Goal: Navigation & Orientation: Find specific page/section

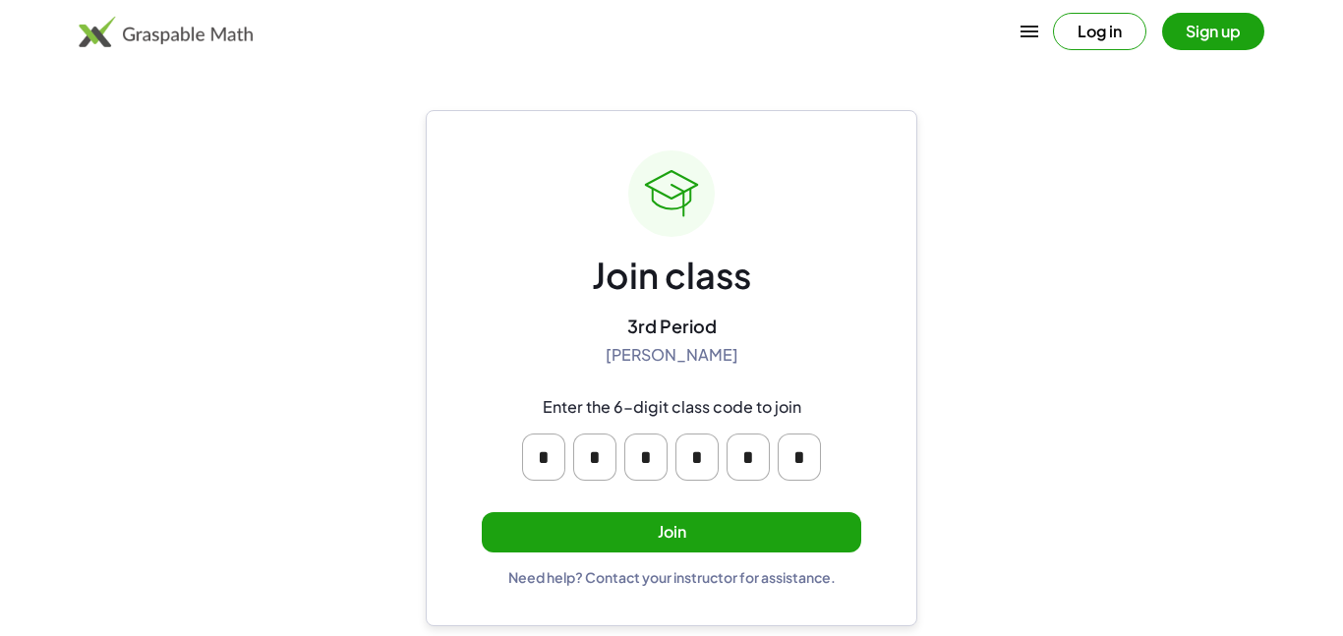
click at [653, 546] on button "Join" at bounding box center [671, 532] width 379 height 40
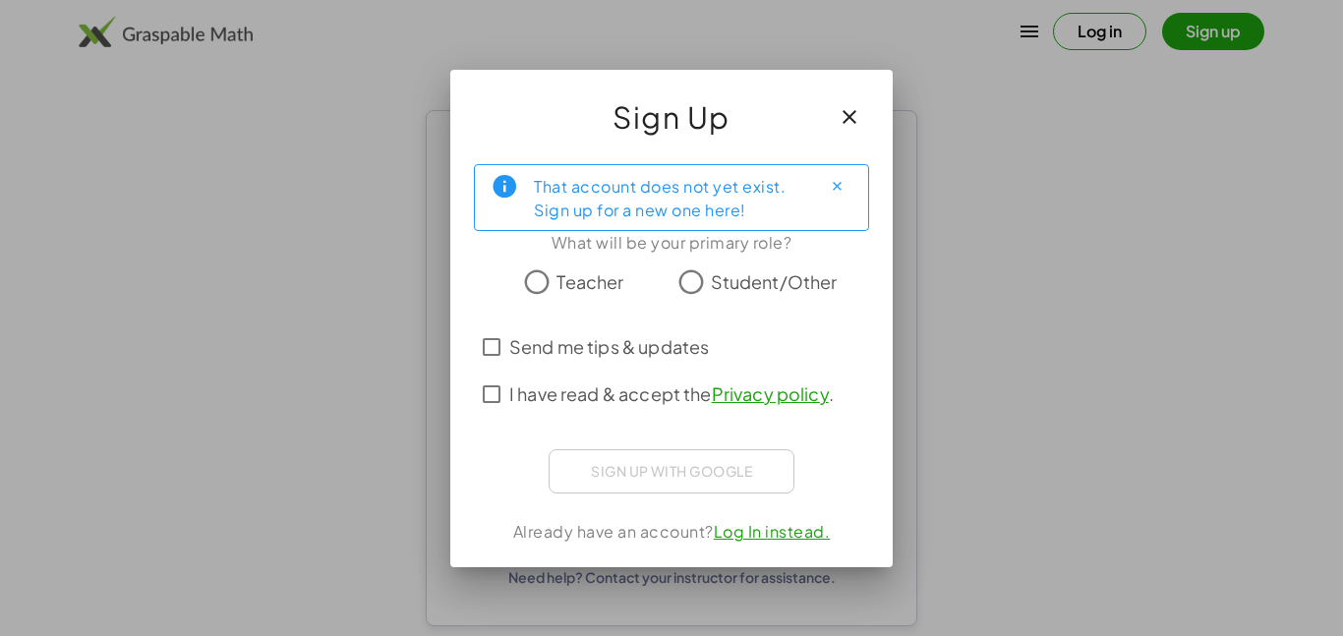
click at [755, 282] on span "Student/Other" at bounding box center [774, 281] width 127 height 27
click at [571, 381] on span "I have read & accept the Privacy policy ." at bounding box center [671, 393] width 324 height 27
click at [571, 349] on span "Send me tips & updates" at bounding box center [609, 346] width 200 height 27
click at [573, 353] on span "Send me tips & updates" at bounding box center [609, 346] width 200 height 27
click at [598, 334] on span "Send me tips & updates" at bounding box center [609, 346] width 200 height 27
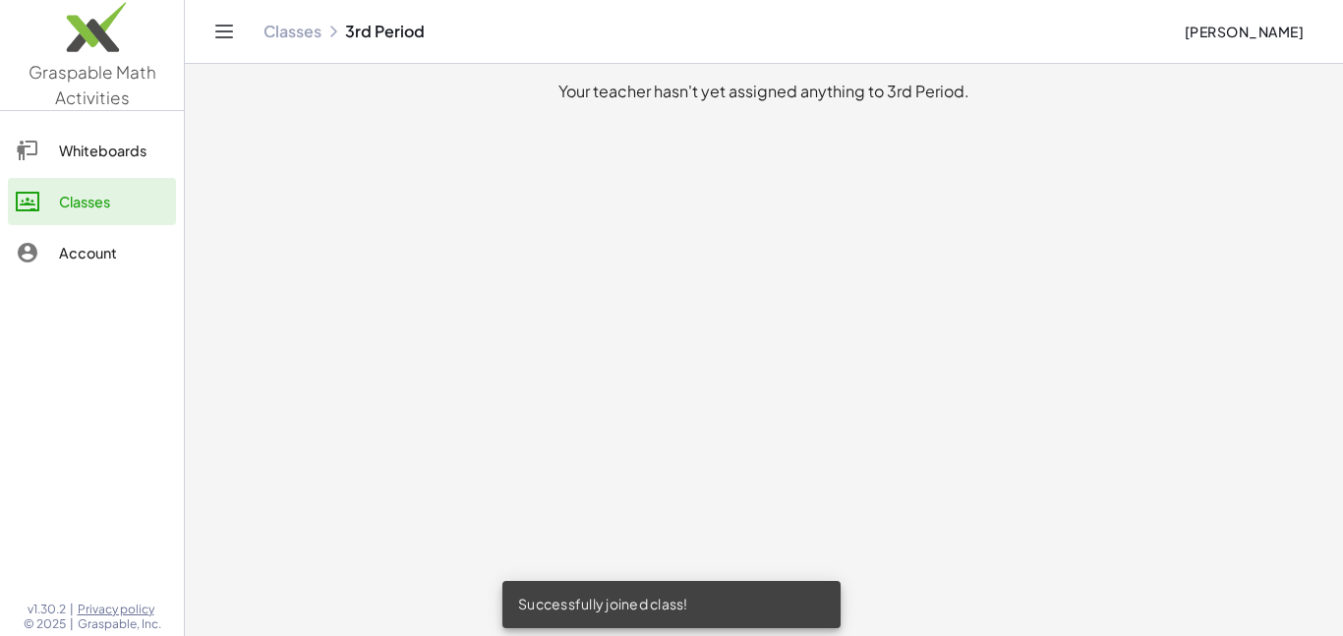
click at [25, 139] on icon at bounding box center [28, 151] width 24 height 24
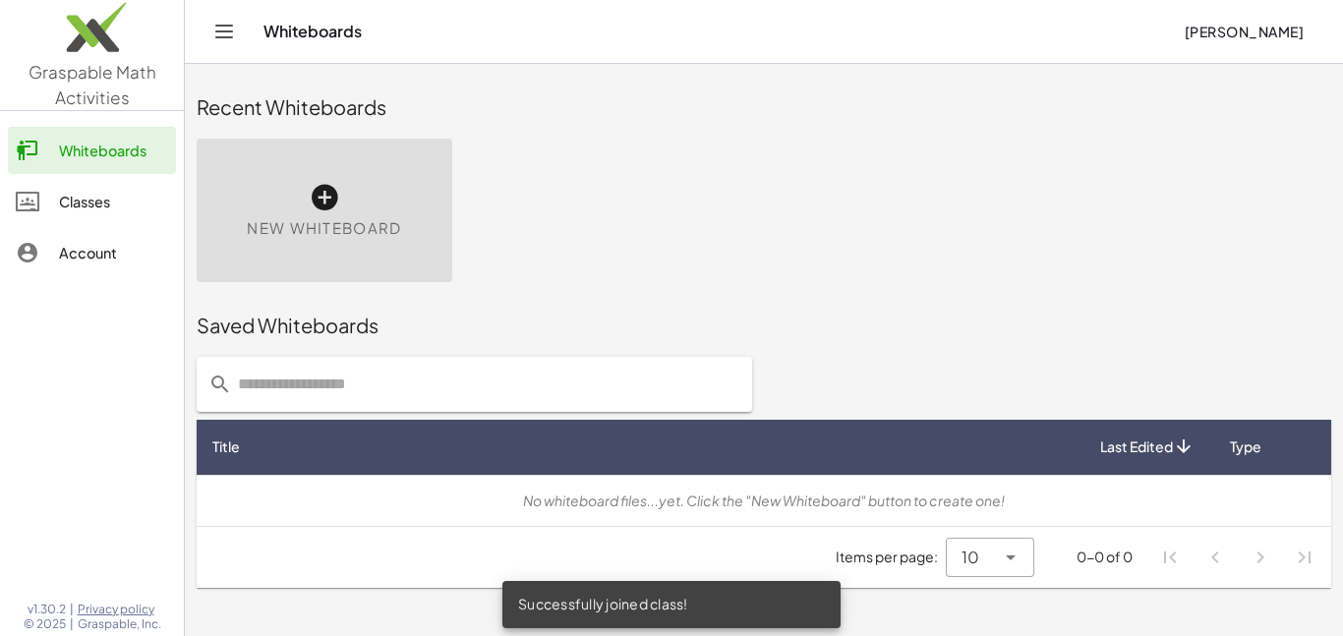
click at [94, 261] on div "Account" at bounding box center [113, 253] width 109 height 24
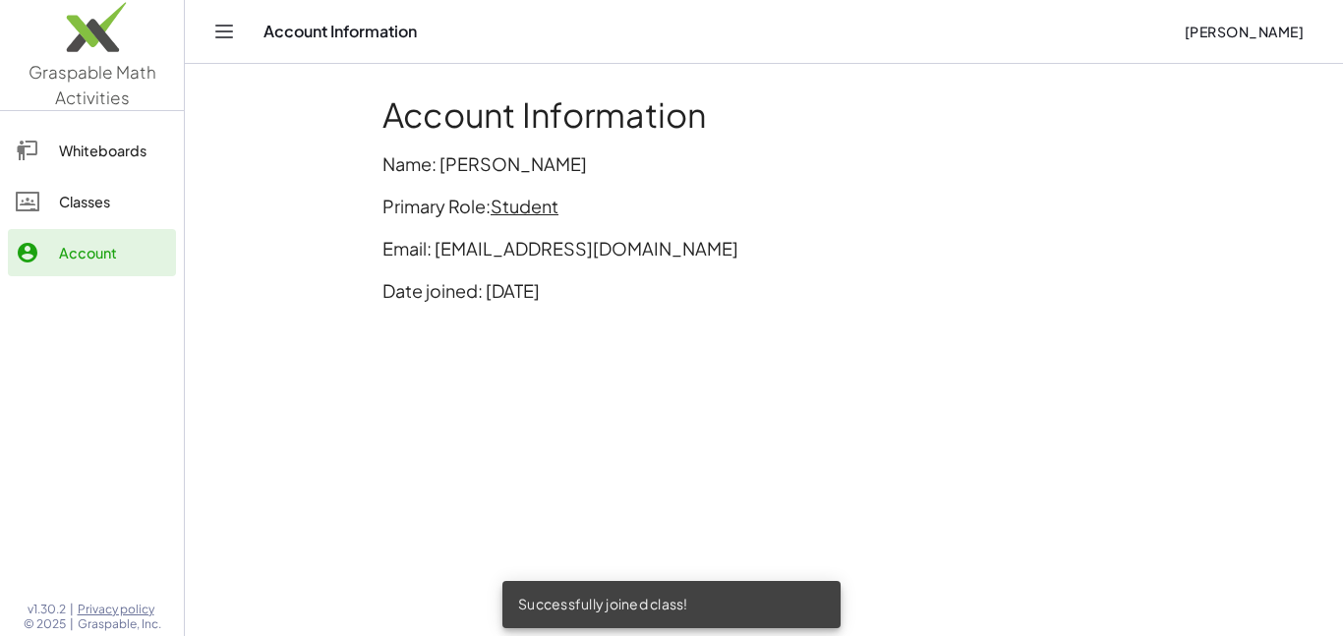
click at [75, 154] on div "Whiteboards" at bounding box center [113, 151] width 109 height 24
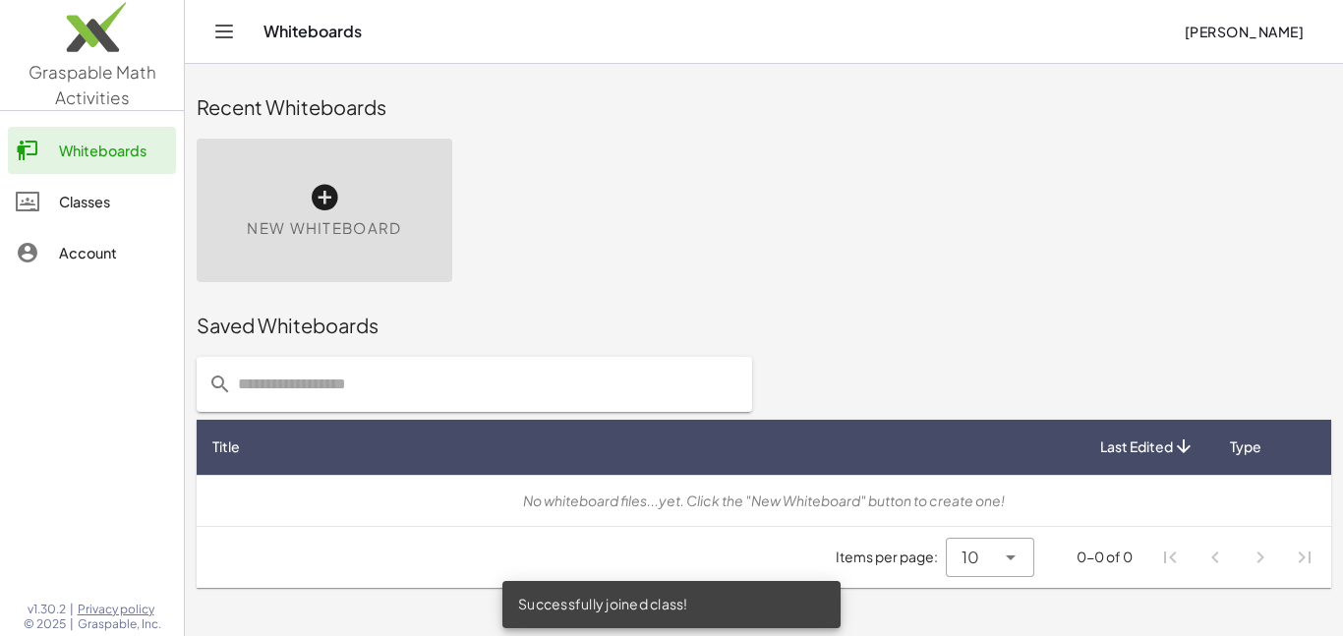
click at [94, 233] on link "Account" at bounding box center [92, 252] width 168 height 47
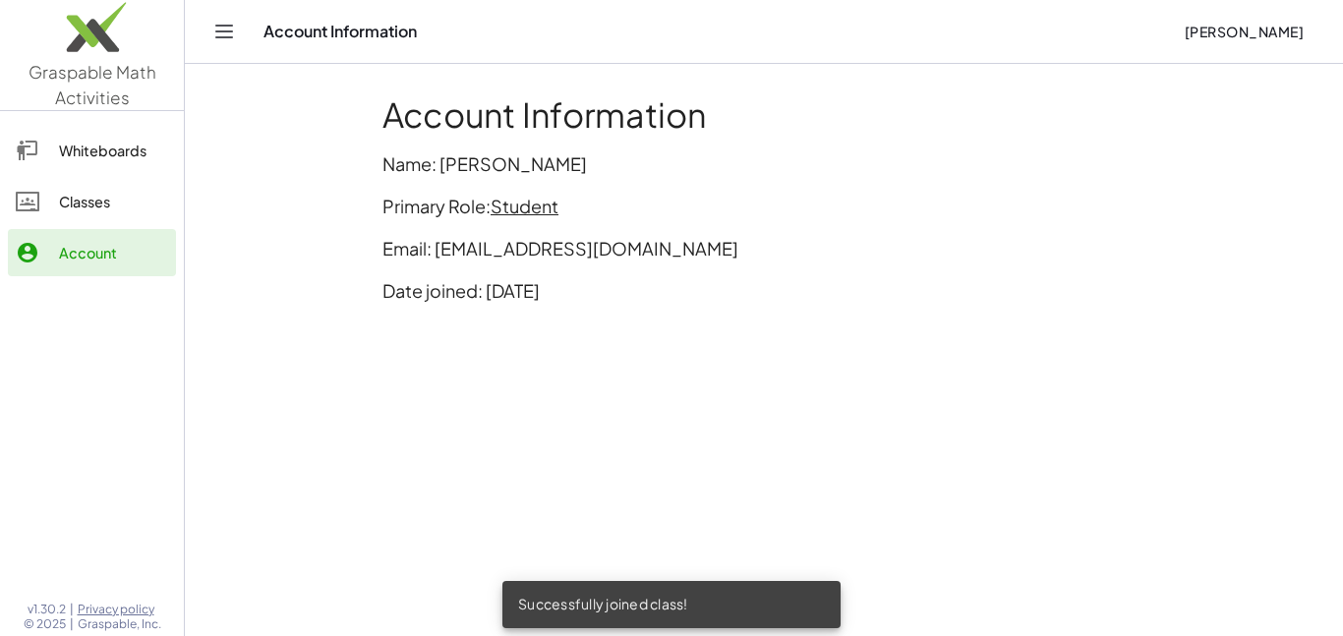
click at [234, 24] on icon "Toggle navigation" at bounding box center [224, 32] width 24 height 24
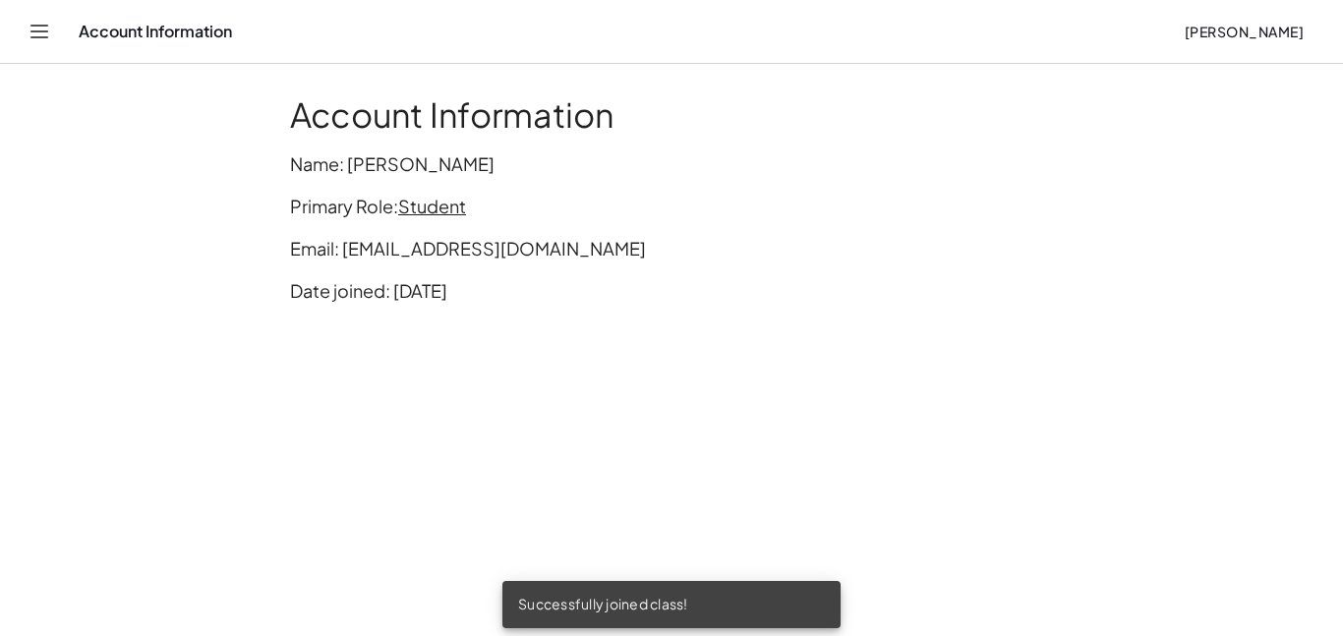
click at [24, 37] on div "Account Information Nikolas Fedoruk" at bounding box center [672, 31] width 1296 height 63
click at [30, 33] on icon "Toggle navigation" at bounding box center [40, 32] width 24 height 24
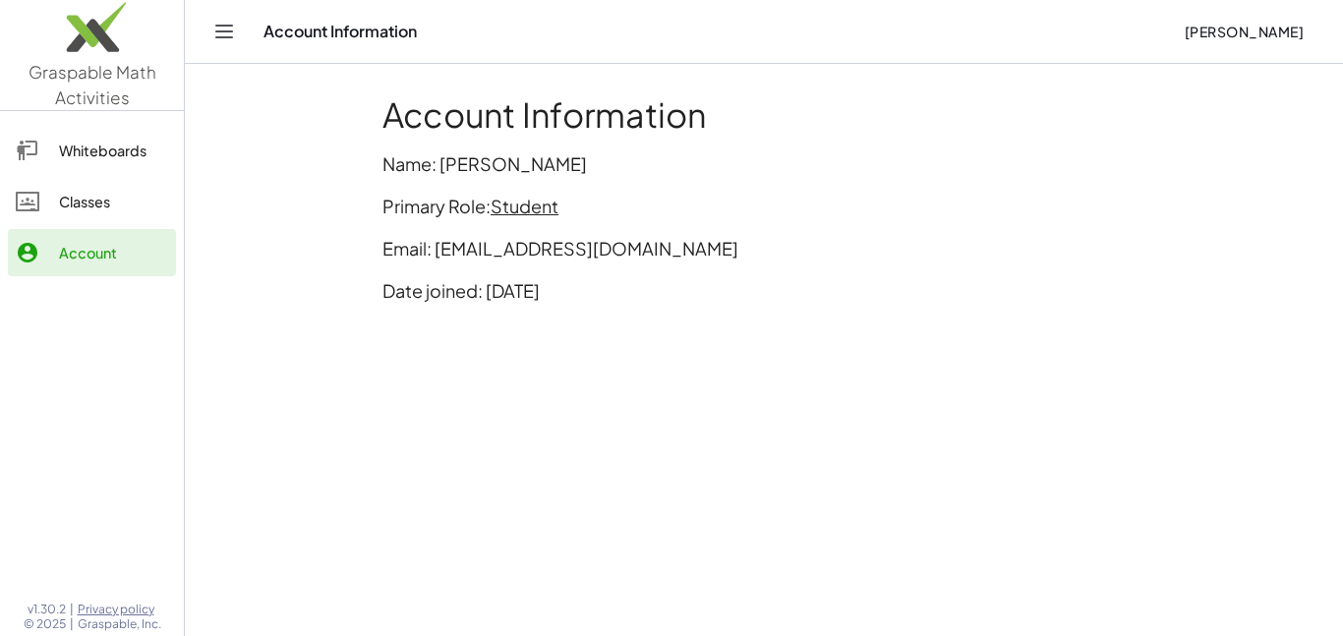
click at [74, 155] on div "Whiteboards" at bounding box center [113, 151] width 109 height 24
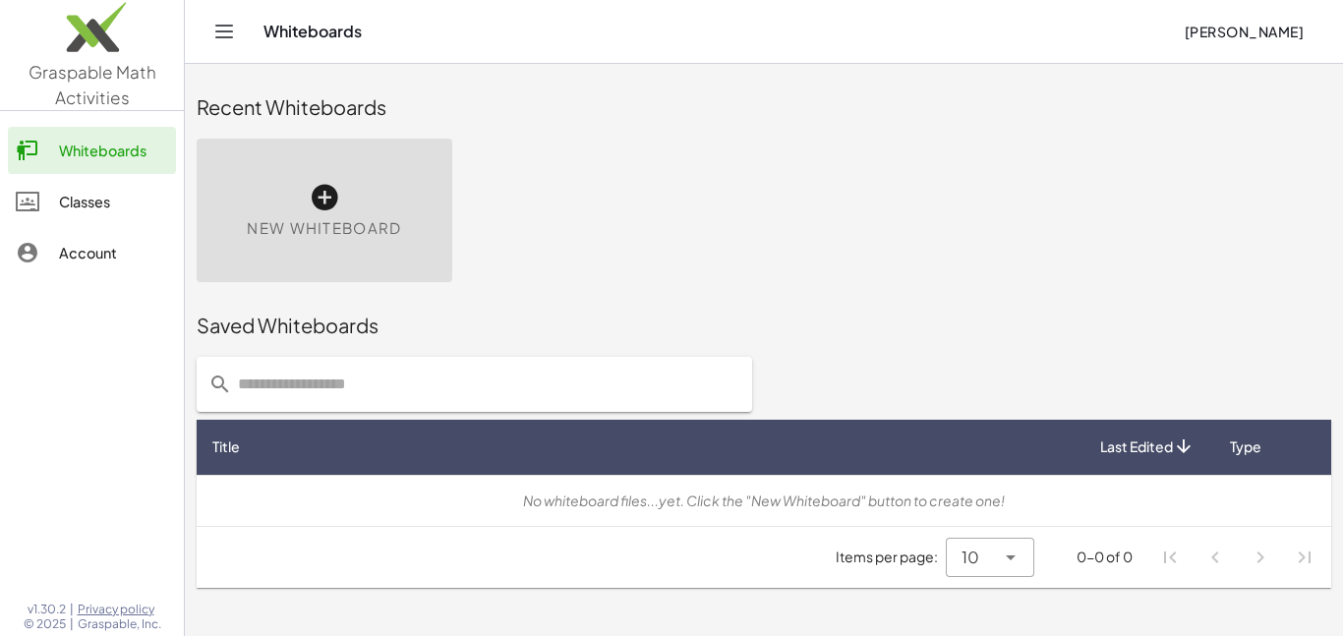
click at [39, 220] on link "Classes" at bounding box center [92, 201] width 168 height 47
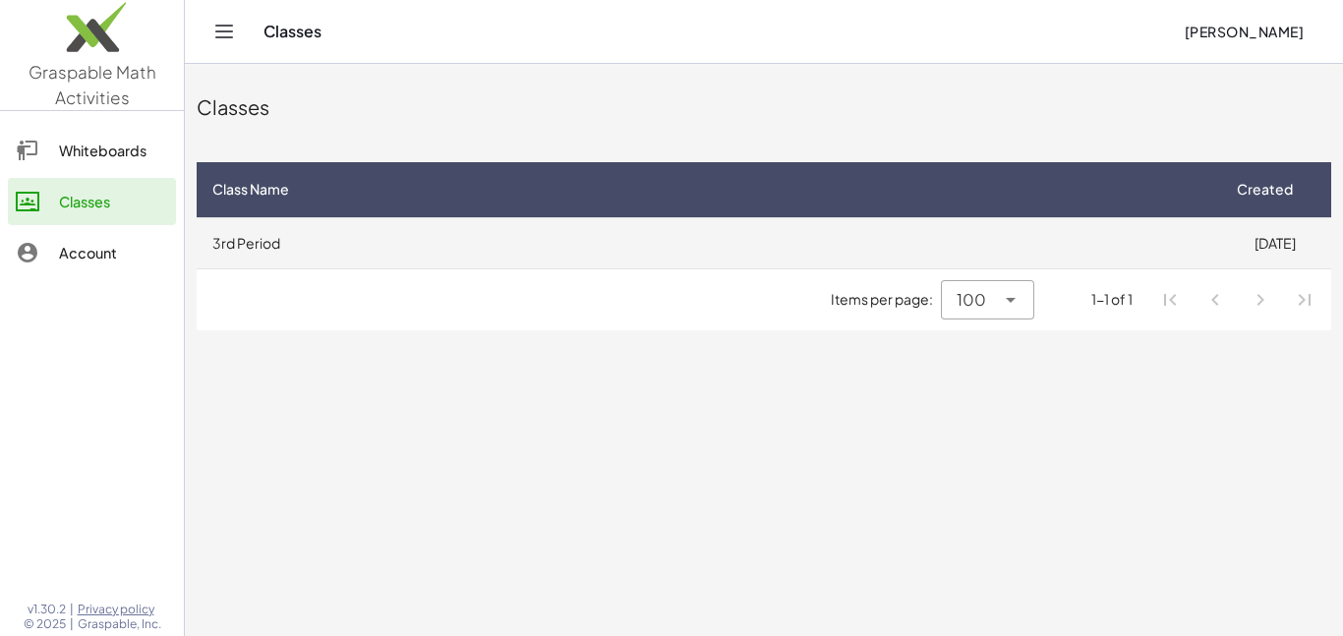
click at [244, 234] on td "3rd Period" at bounding box center [707, 242] width 1021 height 51
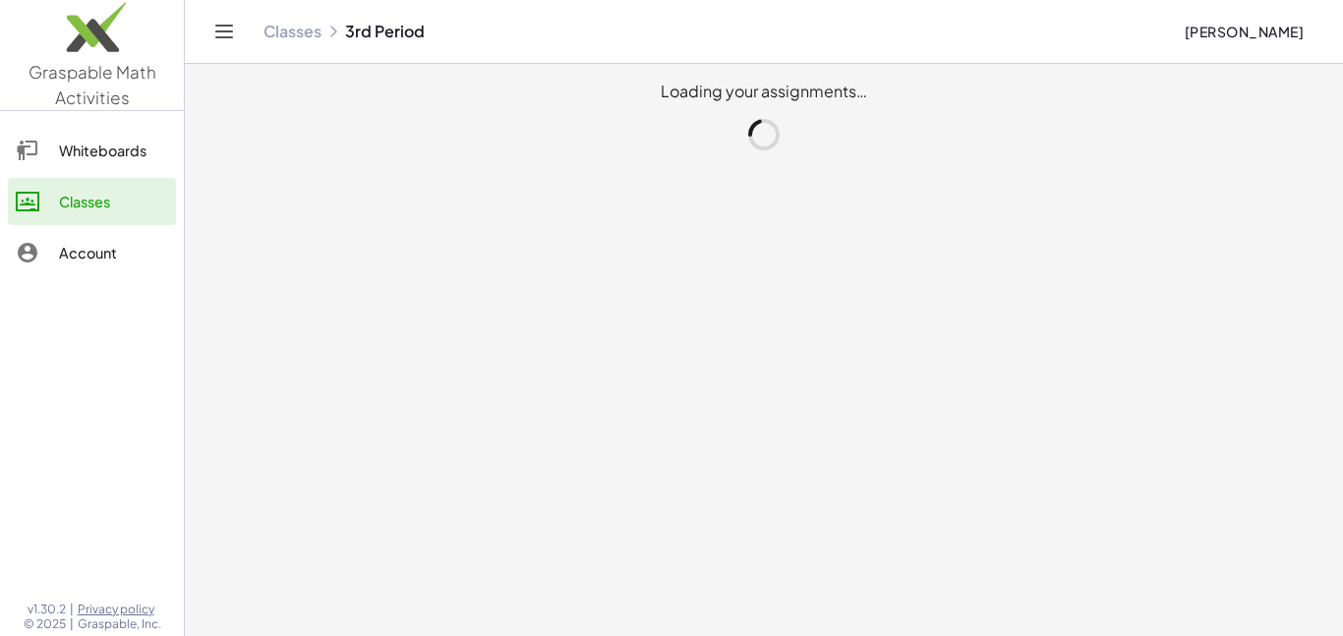
click at [244, 234] on main "Loading your assignments…" at bounding box center [764, 318] width 1158 height 636
click at [516, 147] on main "Your teacher hasn't yet assigned anything to 3rd Period." at bounding box center [764, 318] width 1158 height 636
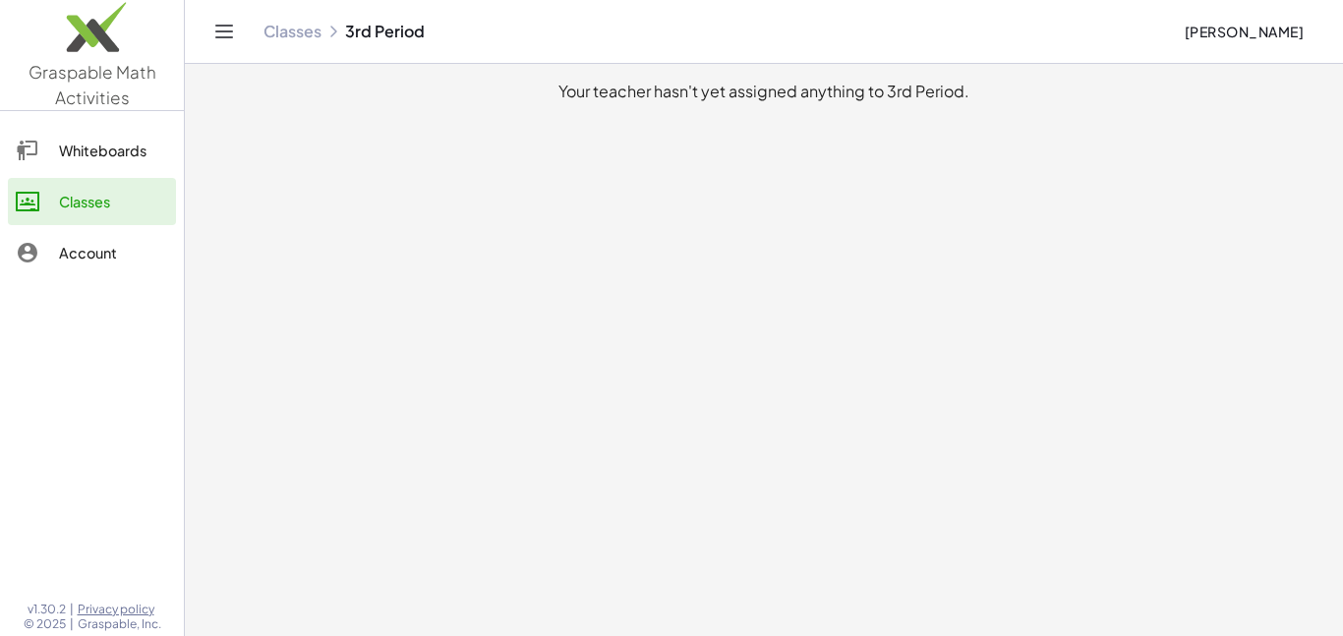
click at [516, 147] on main "Your teacher hasn't yet assigned anything to 3rd Period." at bounding box center [764, 318] width 1158 height 636
click at [121, 154] on div "Whiteboards" at bounding box center [113, 151] width 109 height 24
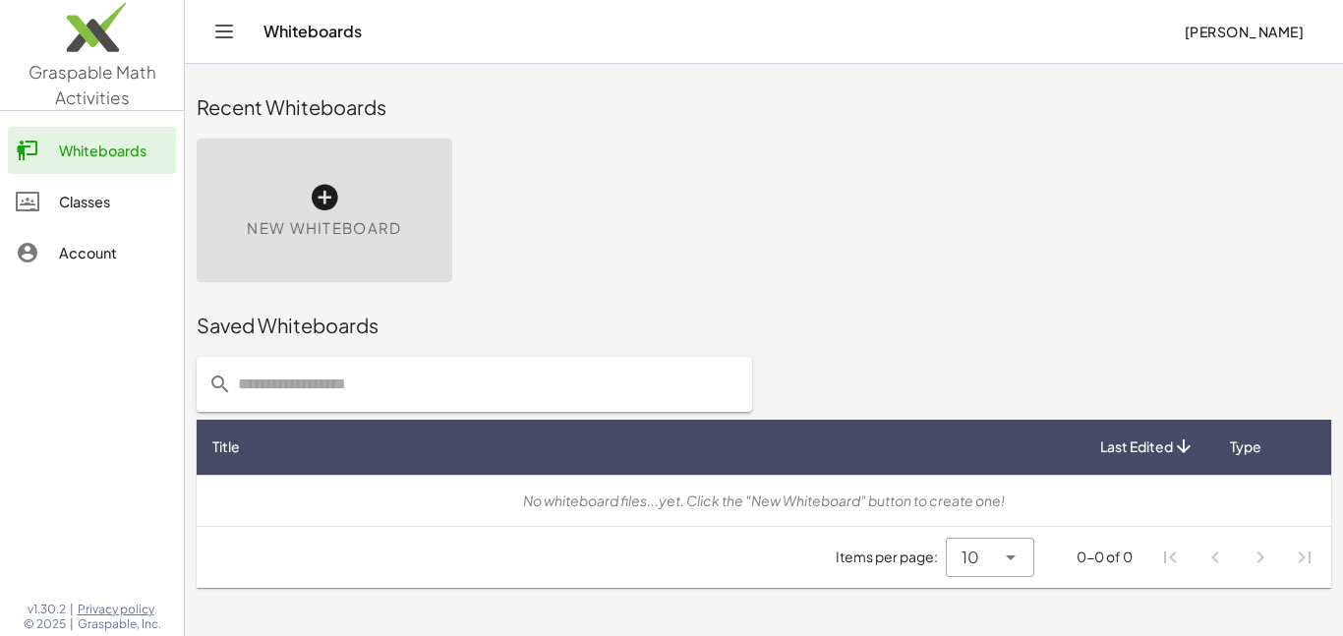
click at [395, 212] on div "New Whiteboard" at bounding box center [325, 211] width 256 height 144
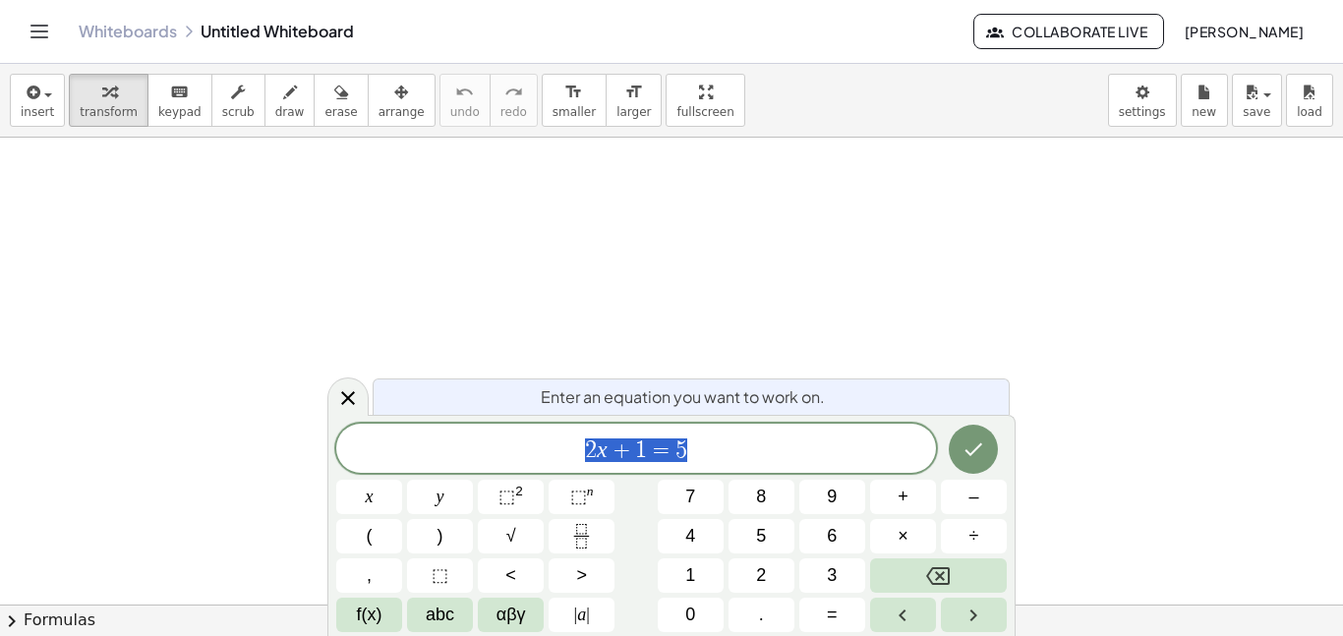
scroll to position [1, 0]
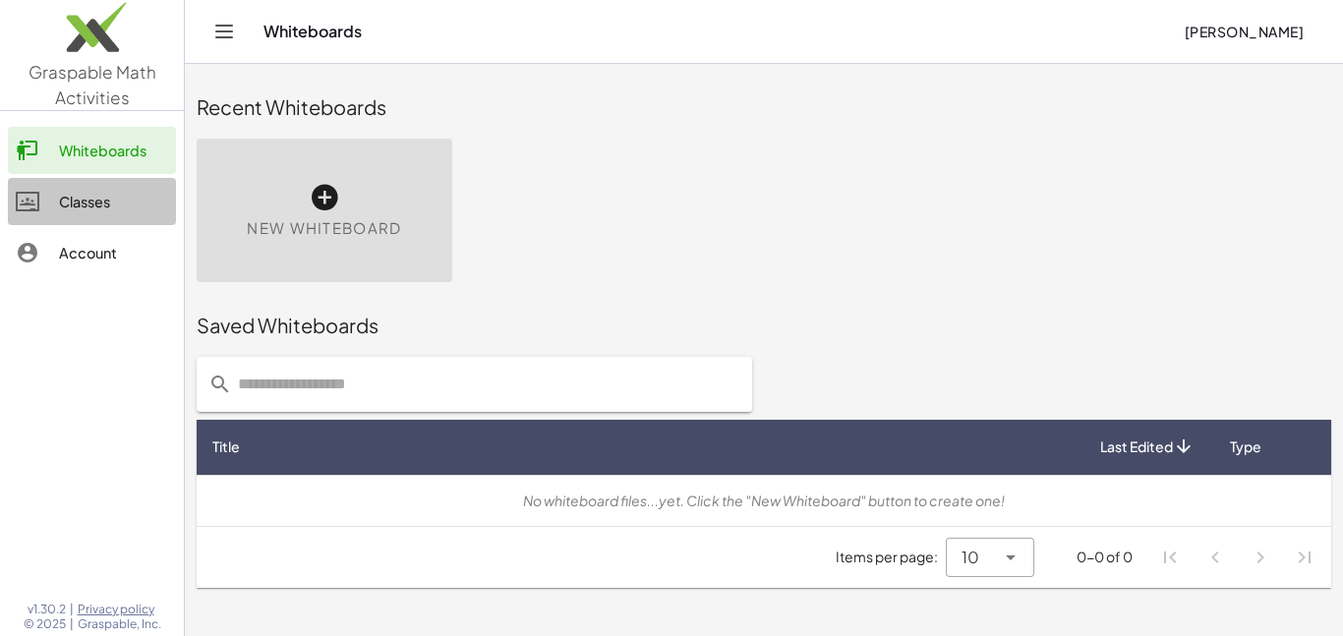
click at [84, 191] on div "Classes" at bounding box center [113, 202] width 109 height 24
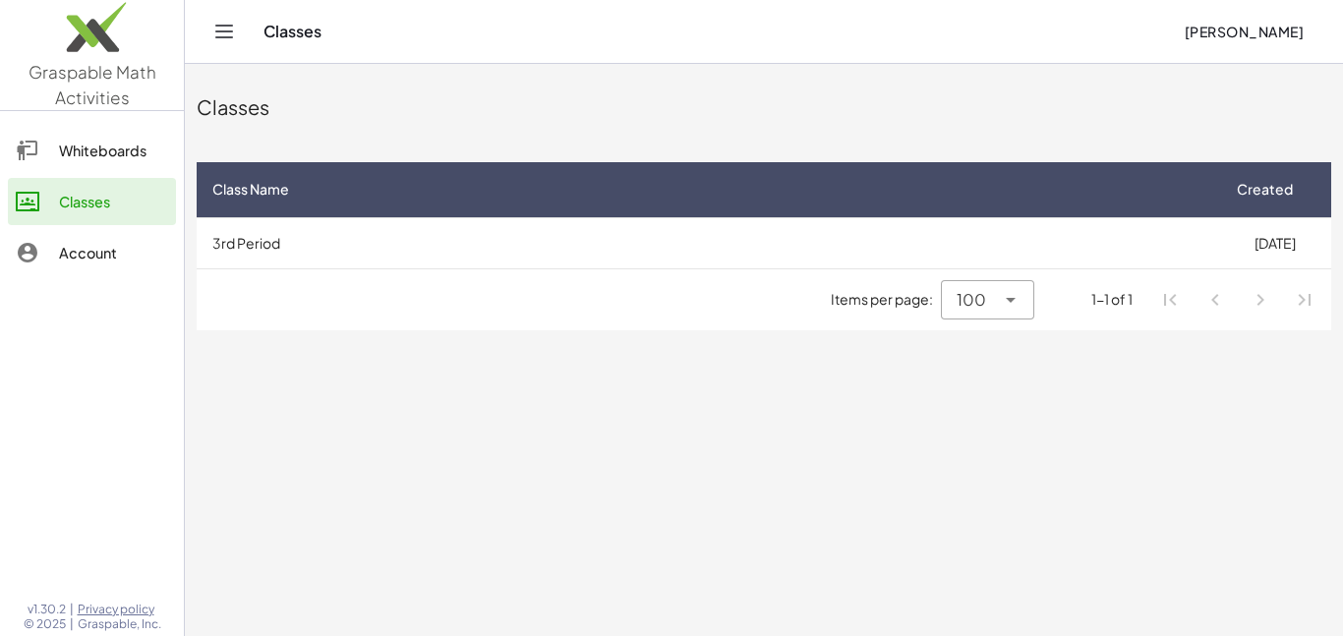
click at [257, 123] on div "Classes" at bounding box center [764, 107] width 1134 height 63
click at [267, 167] on th "Class Name" at bounding box center [707, 189] width 1021 height 55
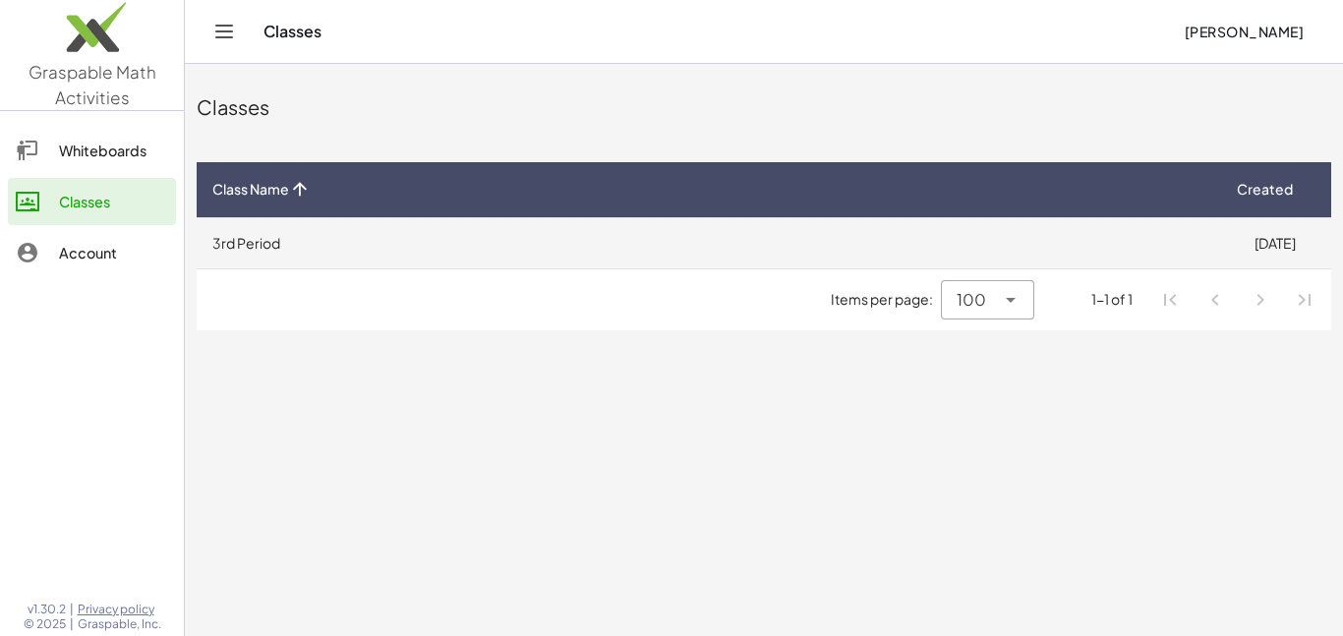
click at [312, 236] on td "3rd Period" at bounding box center [707, 242] width 1021 height 51
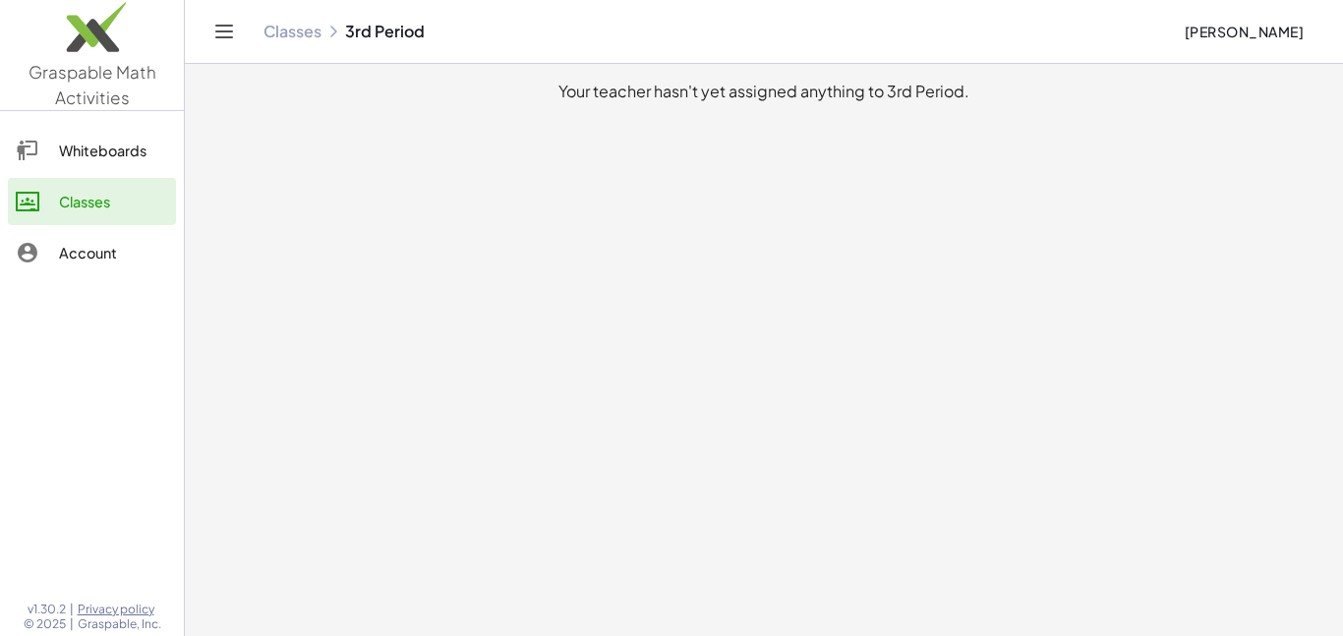
click at [1184, 35] on span "[PERSON_NAME]" at bounding box center [1244, 32] width 120 height 18
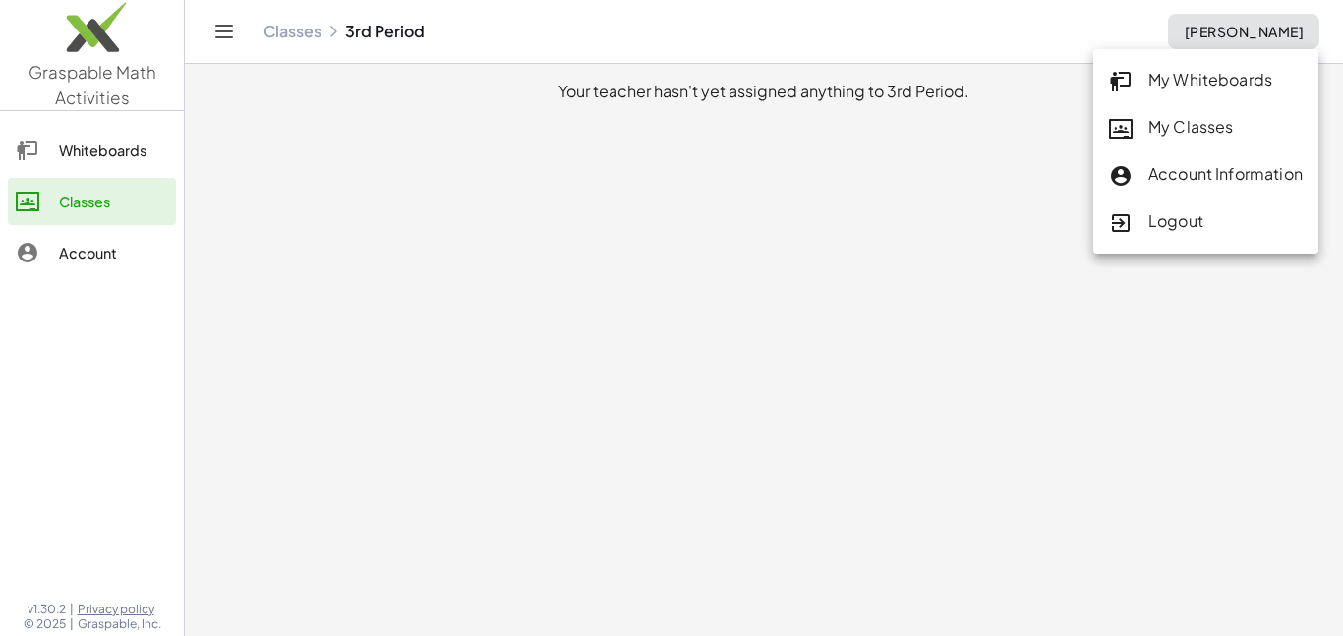
click at [1272, 179] on div "Account Information" at bounding box center [1206, 175] width 194 height 26
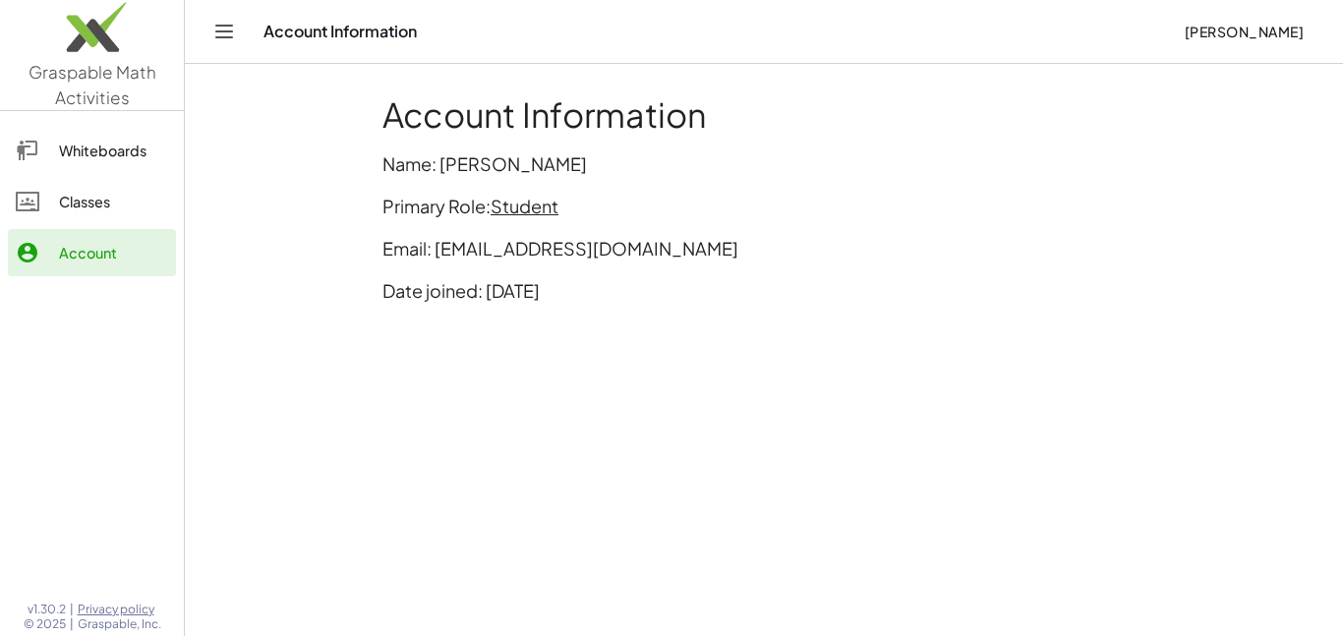
click at [1184, 27] on span "[PERSON_NAME]" at bounding box center [1244, 32] width 120 height 18
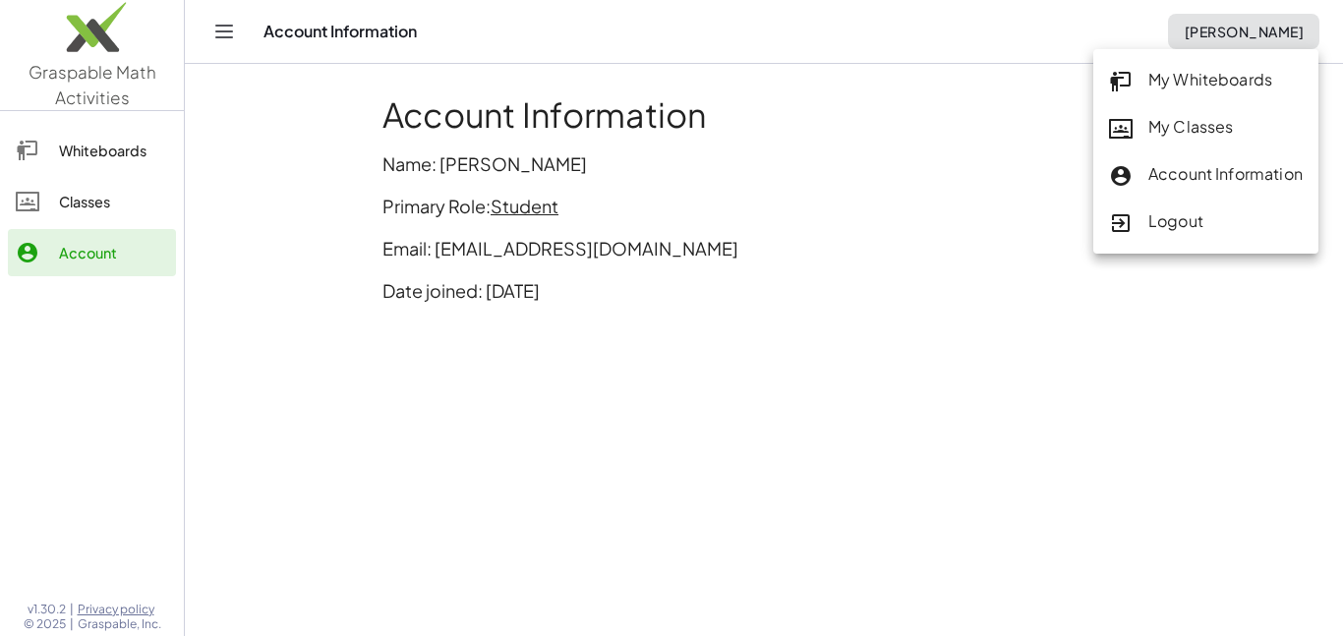
click at [1178, 329] on main "Account Information Name: Nikolas Fedoruk Primary Role: Student Email: 163490@f…" at bounding box center [764, 318] width 1158 height 636
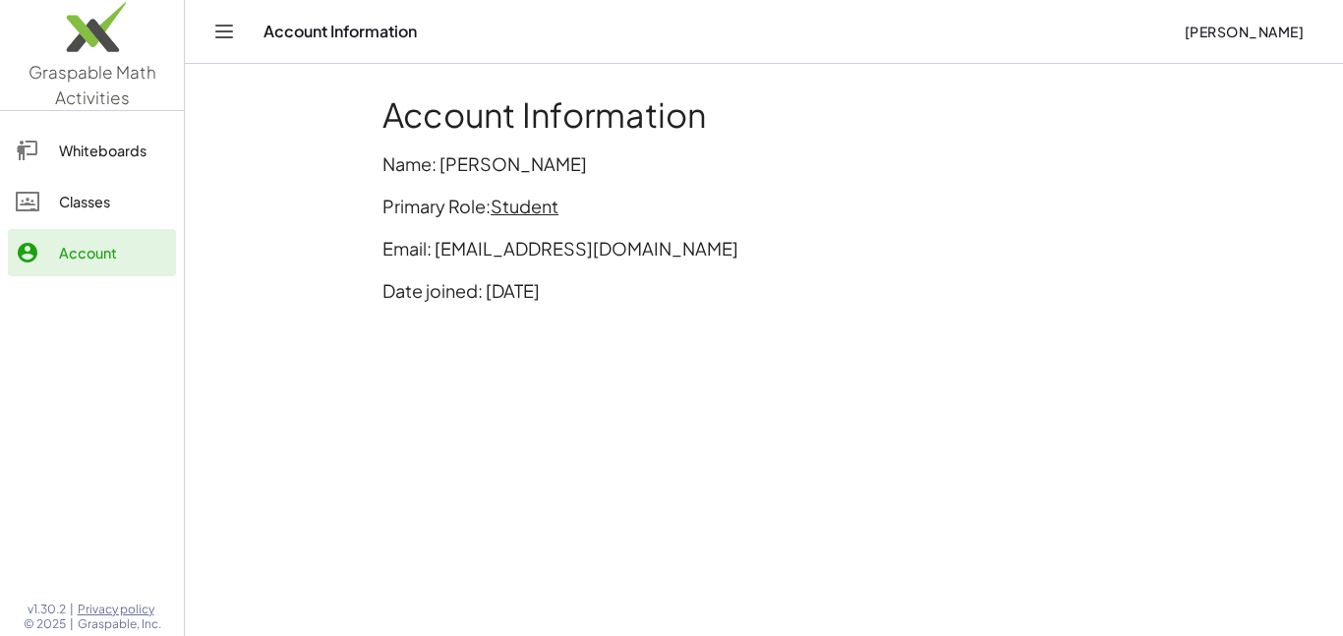
click at [528, 195] on span "Student" at bounding box center [525, 206] width 68 height 23
click at [48, 211] on div at bounding box center [37, 202] width 43 height 24
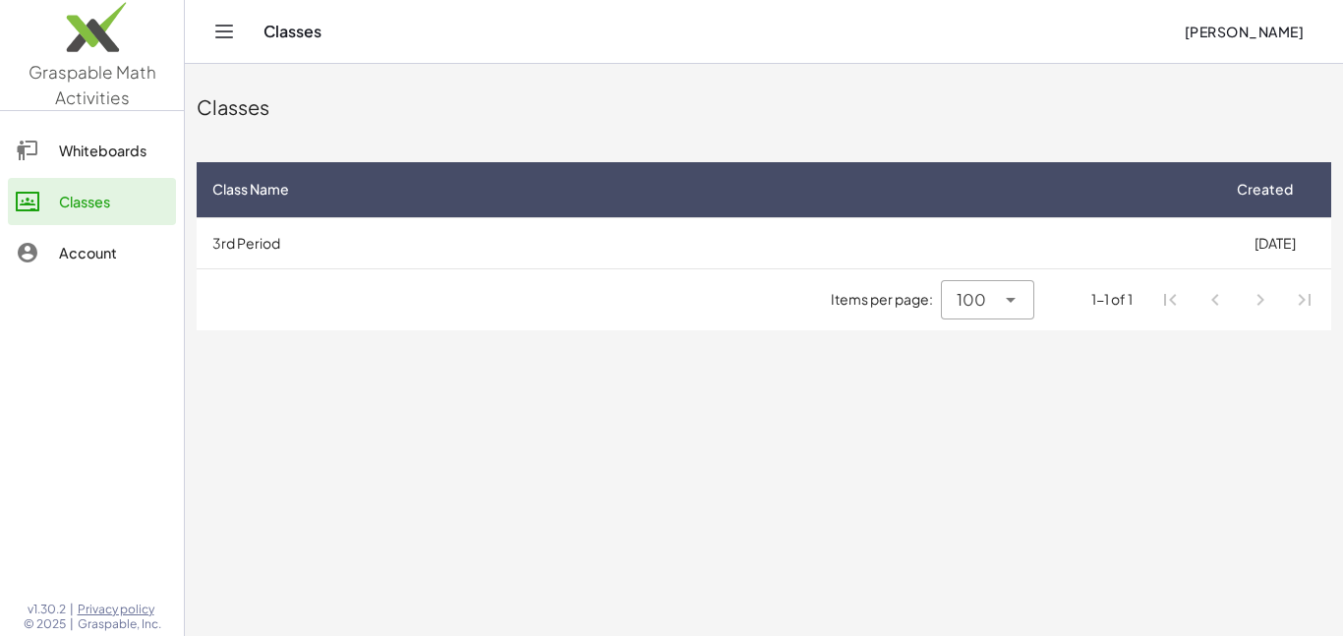
click at [67, 140] on div "Whiteboards" at bounding box center [113, 151] width 109 height 24
